Goal: Task Accomplishment & Management: Manage account settings

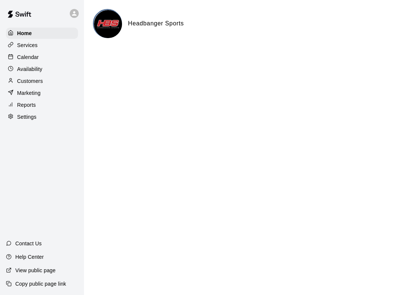
click at [23, 48] on p "Services" at bounding box center [27, 44] width 21 height 7
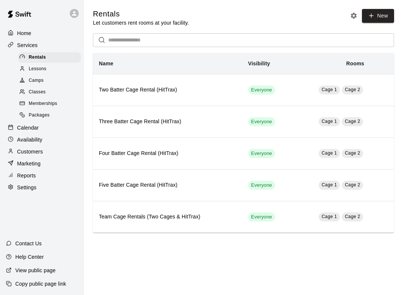
click at [25, 36] on p "Home" at bounding box center [24, 32] width 14 height 7
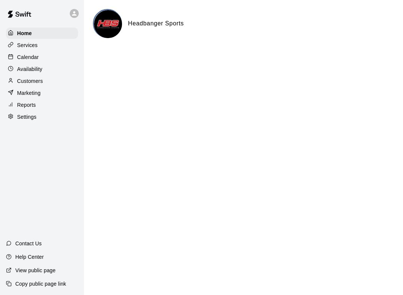
click at [17, 57] on p "Calendar" at bounding box center [28, 56] width 22 height 7
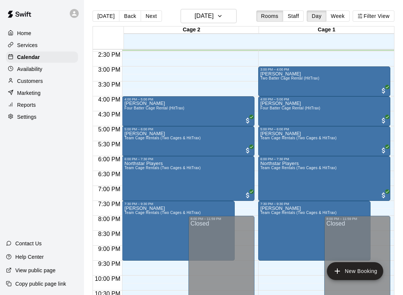
scroll to position [431, 0]
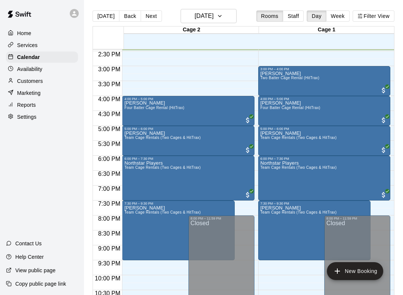
click at [333, 12] on button "Week" at bounding box center [337, 15] width 23 height 11
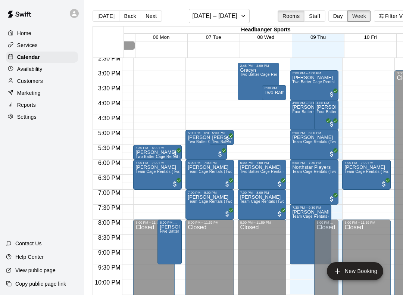
scroll to position [434, 41]
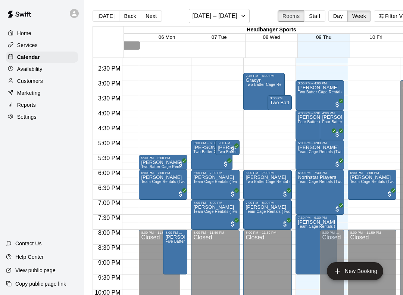
click at [289, 18] on button "Rooms" at bounding box center [290, 15] width 27 height 11
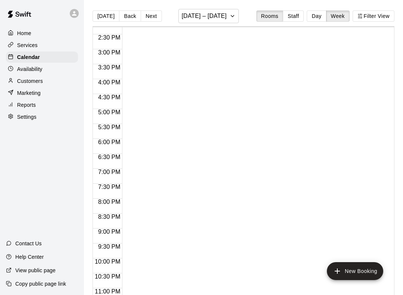
click at [302, 22] on button "Staff" at bounding box center [293, 15] width 21 height 11
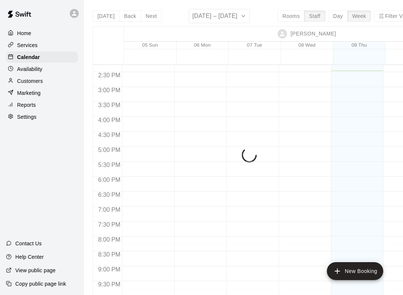
click at [317, 12] on div "[DATE] Back Next [DATE] – [DATE] Rooms Staff Day Week Filter View [PERSON_NAME]…" at bounding box center [253, 156] width 323 height 295
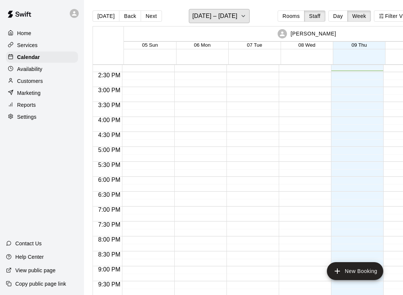
click at [202, 19] on h6 "[DATE] – [DATE]" at bounding box center [214, 16] width 45 height 10
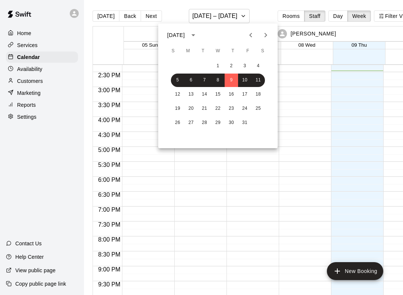
click at [15, 55] on div at bounding box center [201, 147] width 403 height 295
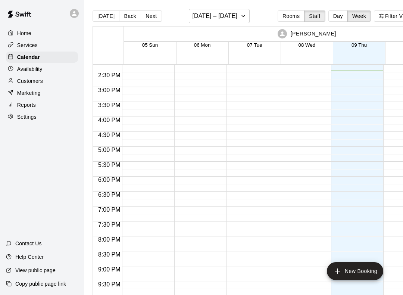
click at [15, 55] on div "[DATE] S M T W T F S 1 2 3 4 5 6 7 8 9 10 11 12 13 14 15 16 17 18 19 20 21 22 2…" at bounding box center [201, 147] width 403 height 295
click at [26, 50] on div "Services" at bounding box center [42, 45] width 72 height 11
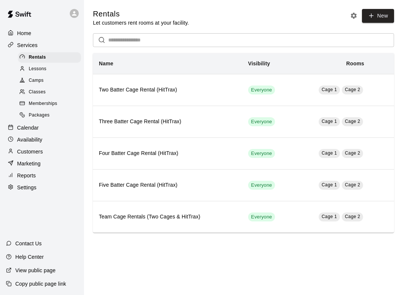
click at [26, 76] on div "Camps" at bounding box center [49, 80] width 63 height 10
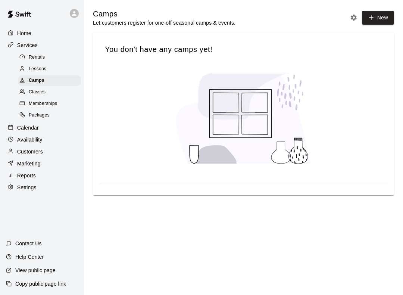
click at [18, 35] on p "Home" at bounding box center [24, 32] width 14 height 7
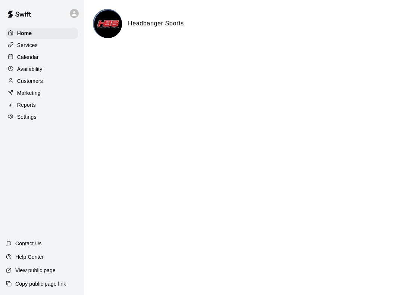
click at [18, 56] on p "Calendar" at bounding box center [28, 56] width 22 height 7
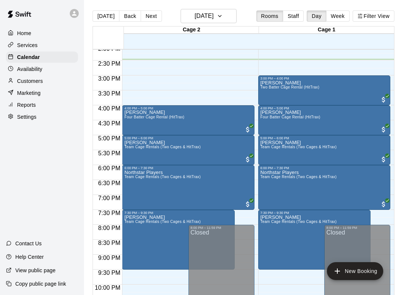
click at [21, 127] on div "Home Services Calendar Availability Customers Marketing Reports Settings Contac…" at bounding box center [42, 147] width 84 height 295
click at [20, 119] on p "Settings" at bounding box center [26, 116] width 19 height 7
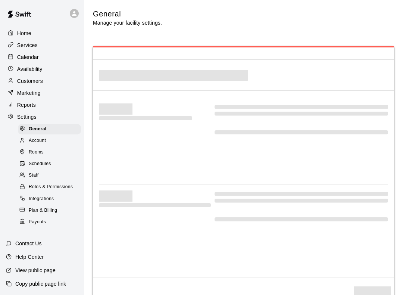
select select "**"
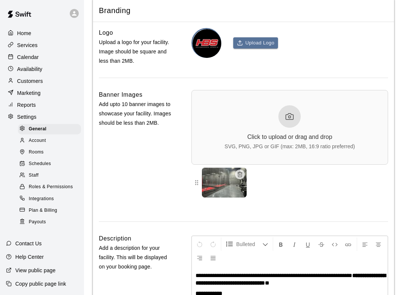
click at [35, 139] on span "Account" at bounding box center [37, 140] width 17 height 7
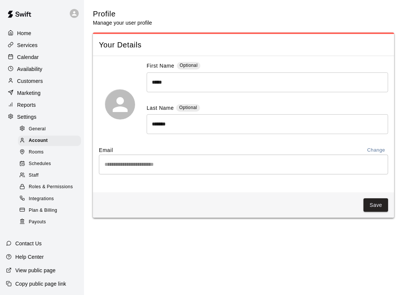
click at [15, 54] on div at bounding box center [12, 57] width 9 height 7
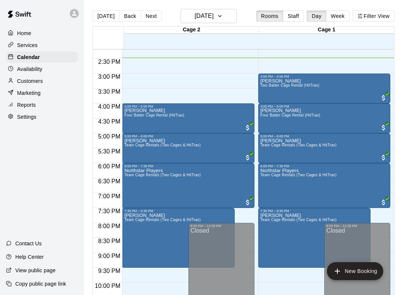
click at [18, 32] on p "Home" at bounding box center [24, 32] width 14 height 7
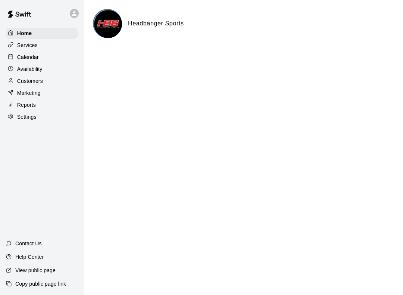
click at [21, 52] on div "Calendar" at bounding box center [42, 56] width 72 height 11
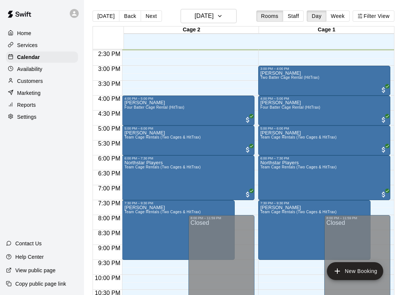
click at [24, 114] on p "Settings" at bounding box center [26, 116] width 19 height 7
select select "**"
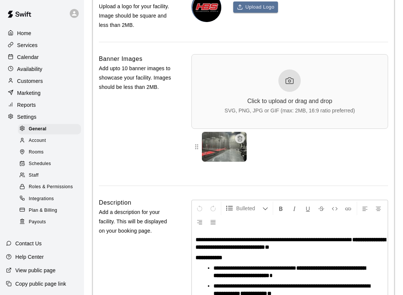
click at [16, 41] on div "Services" at bounding box center [42, 45] width 72 height 11
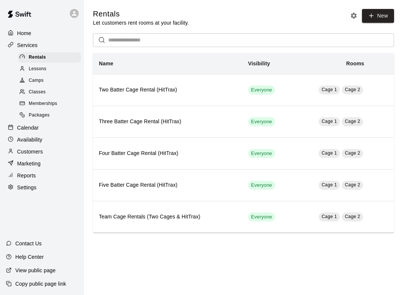
click at [15, 34] on div at bounding box center [12, 33] width 9 height 7
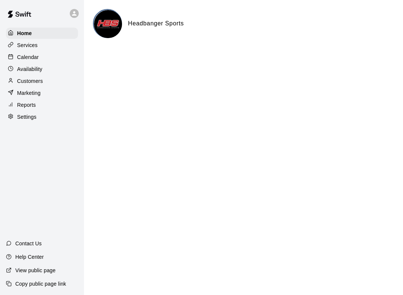
click at [20, 59] on p "Calendar" at bounding box center [28, 56] width 22 height 7
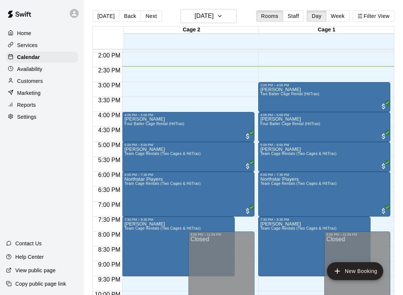
scroll to position [415, 0]
click at [23, 117] on p "Settings" at bounding box center [26, 116] width 19 height 7
select select "**"
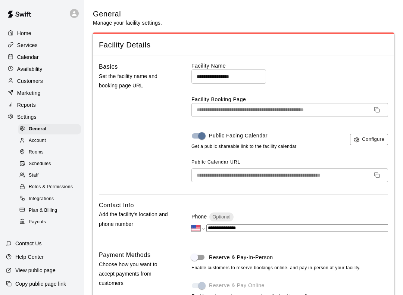
scroll to position [1703, 0]
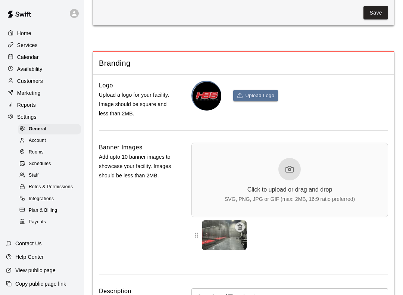
click at [28, 139] on div at bounding box center [23, 140] width 9 height 7
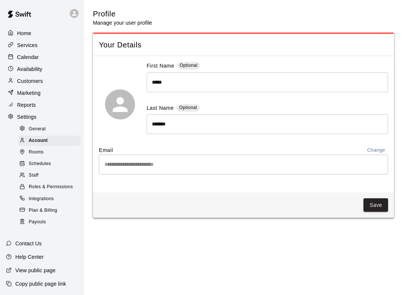
scroll to position [7, 0]
click at [108, 15] on h5 "Profile" at bounding box center [122, 14] width 59 height 10
click at [107, 18] on h5 "Profile" at bounding box center [122, 14] width 59 height 10
click at [113, 146] on label "Email" at bounding box center [106, 149] width 14 height 7
click at [122, 109] on button "button" at bounding box center [120, 105] width 13 height 13
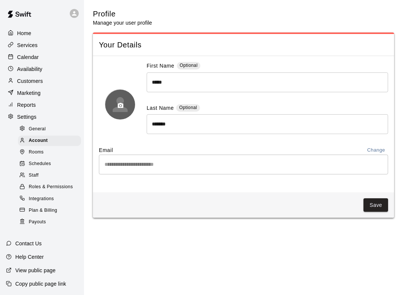
click at [31, 160] on span "Schedules" at bounding box center [40, 163] width 22 height 7
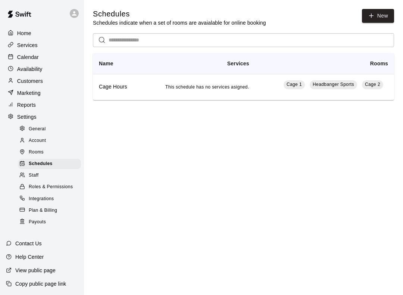
click at [32, 182] on div "Roles & Permissions" at bounding box center [49, 187] width 63 height 10
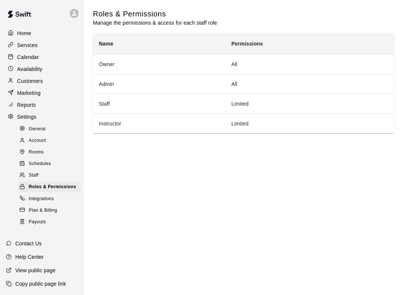
click at [25, 126] on div "General" at bounding box center [49, 129] width 63 height 10
select select "**"
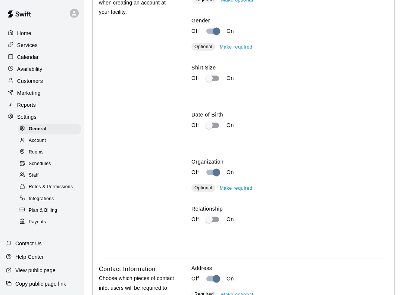
scroll to position [1076, 0]
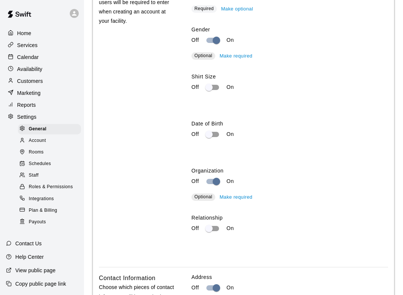
click at [26, 65] on p "Availability" at bounding box center [29, 68] width 25 height 7
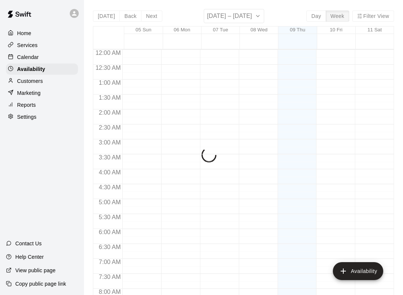
scroll to position [433, 0]
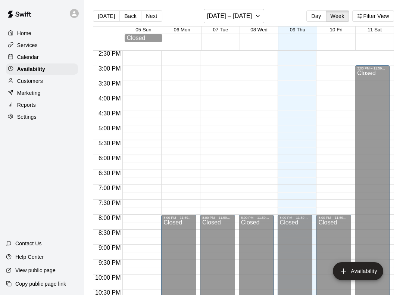
click at [22, 53] on p "Calendar" at bounding box center [28, 56] width 22 height 7
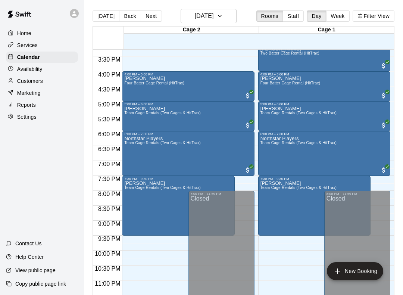
scroll to position [455, 0]
